Goal: Information Seeking & Learning: Find specific page/section

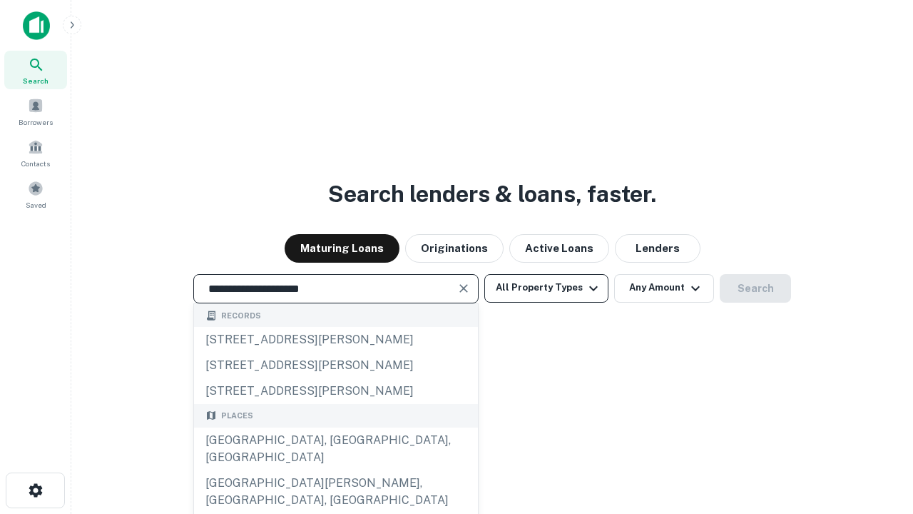
click at [335, 470] on div "[GEOGRAPHIC_DATA], [GEOGRAPHIC_DATA], [GEOGRAPHIC_DATA]" at bounding box center [336, 448] width 284 height 43
click at [546, 287] on button "All Property Types" at bounding box center [546, 288] width 124 height 29
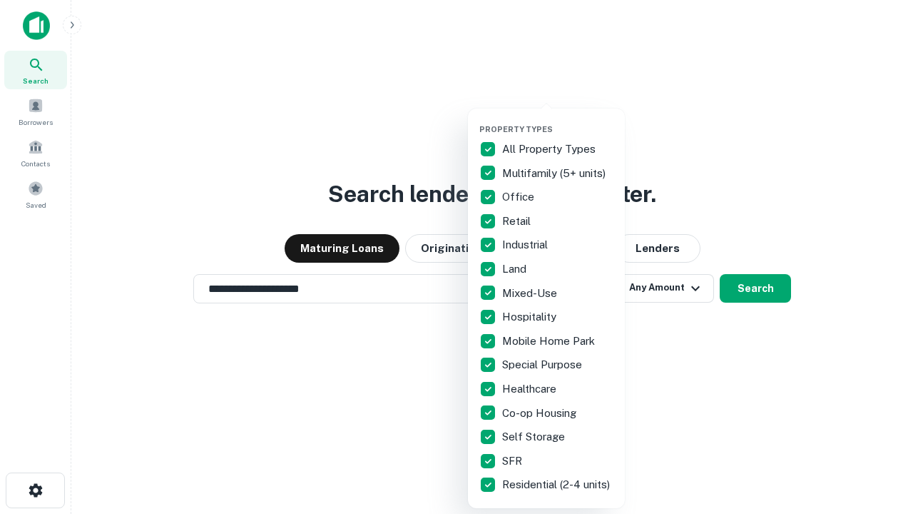
type input "**********"
click at [558, 120] on button "button" at bounding box center [557, 120] width 157 height 1
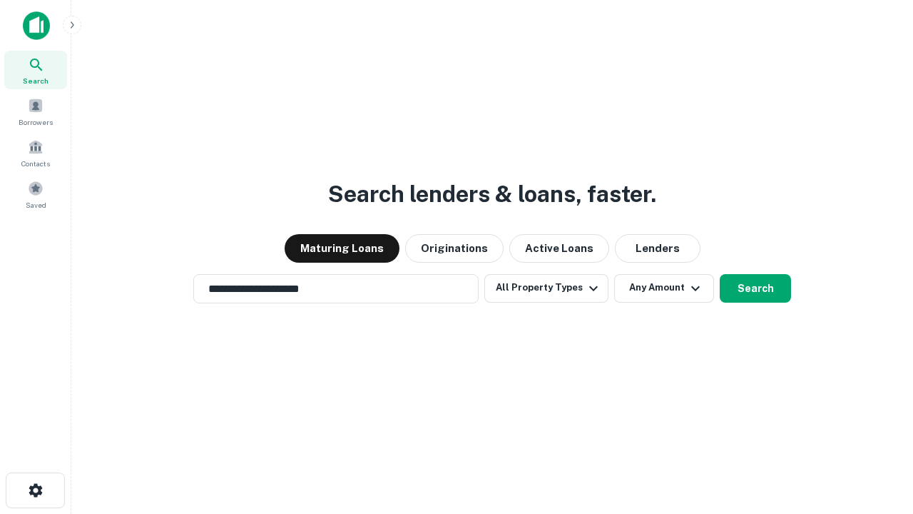
scroll to position [9, 172]
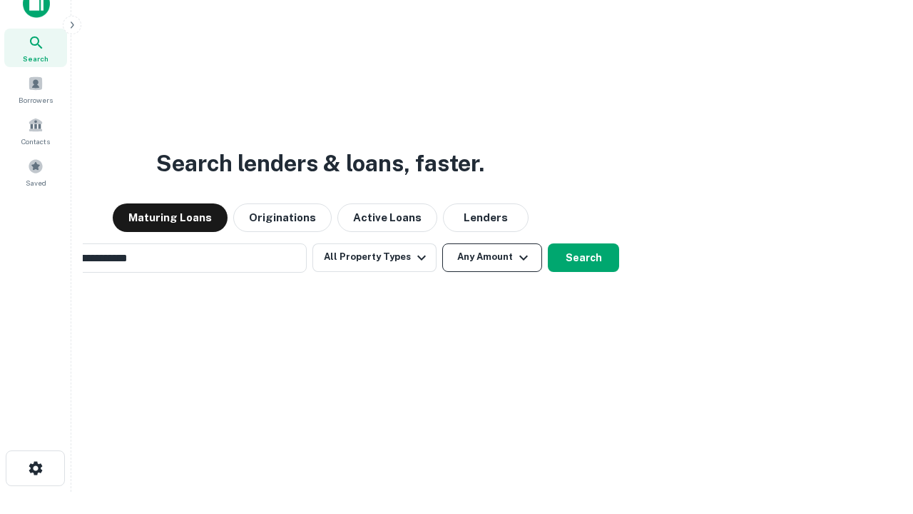
click at [442, 243] on button "Any Amount" at bounding box center [492, 257] width 100 height 29
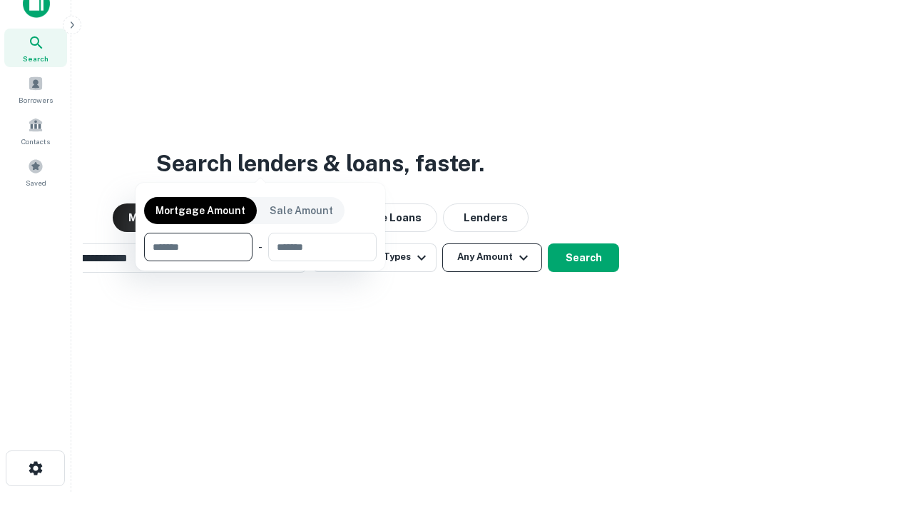
scroll to position [23, 0]
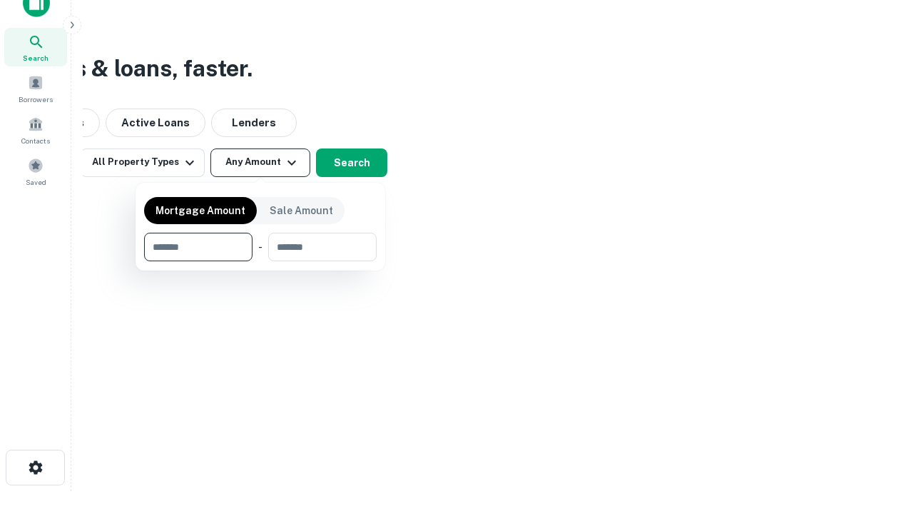
type input "*******"
click at [260, 261] on button "button" at bounding box center [260, 261] width 233 height 1
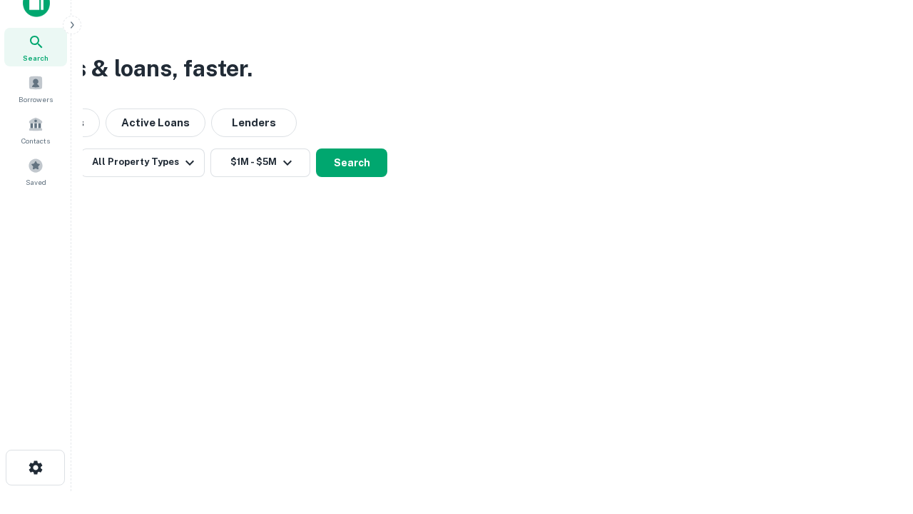
scroll to position [9, 263]
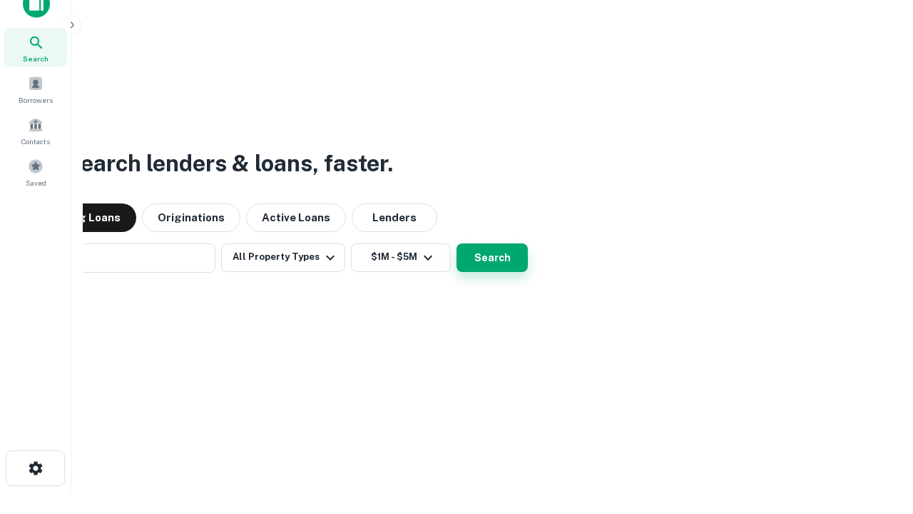
click at [456, 243] on button "Search" at bounding box center [491, 257] width 71 height 29
